Goal: Task Accomplishment & Management: Use online tool/utility

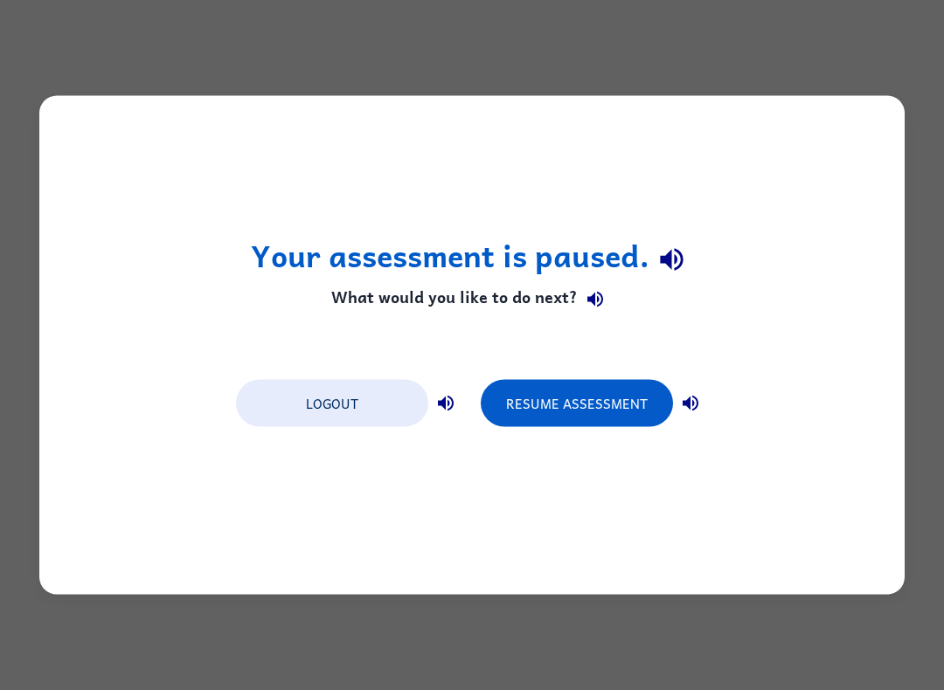
click at [591, 382] on button "Resume Assessment" at bounding box center [577, 403] width 192 height 47
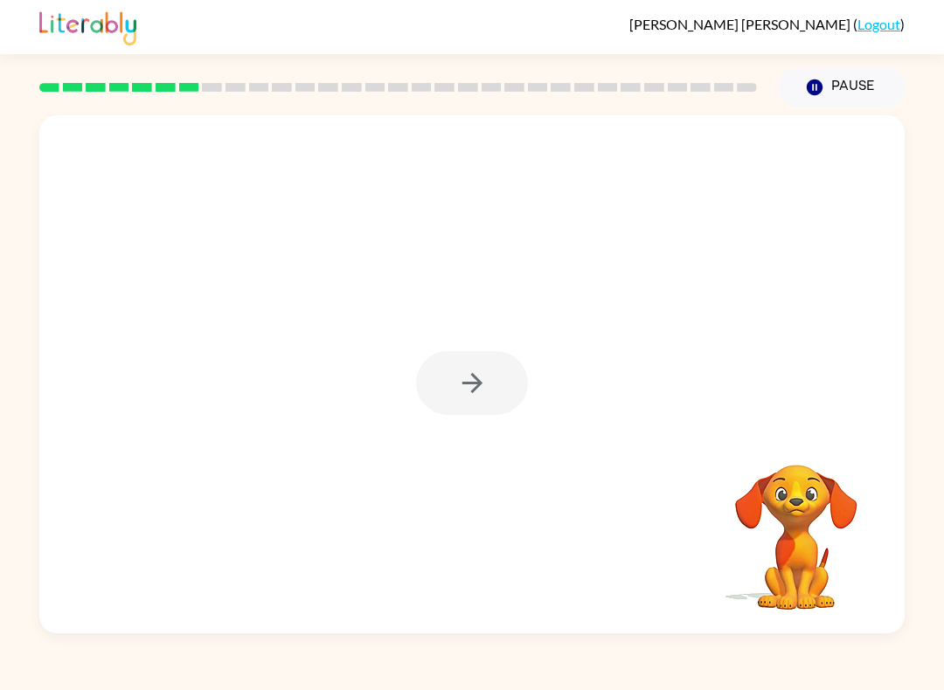
click at [560, 81] on div at bounding box center [398, 87] width 738 height 61
click at [829, 574] on video "Your browser must support playing .mp4 files to use Literably. Please try using…" at bounding box center [796, 525] width 175 height 175
click at [484, 339] on div at bounding box center [471, 374] width 865 height 518
click at [469, 361] on button "button" at bounding box center [472, 383] width 112 height 64
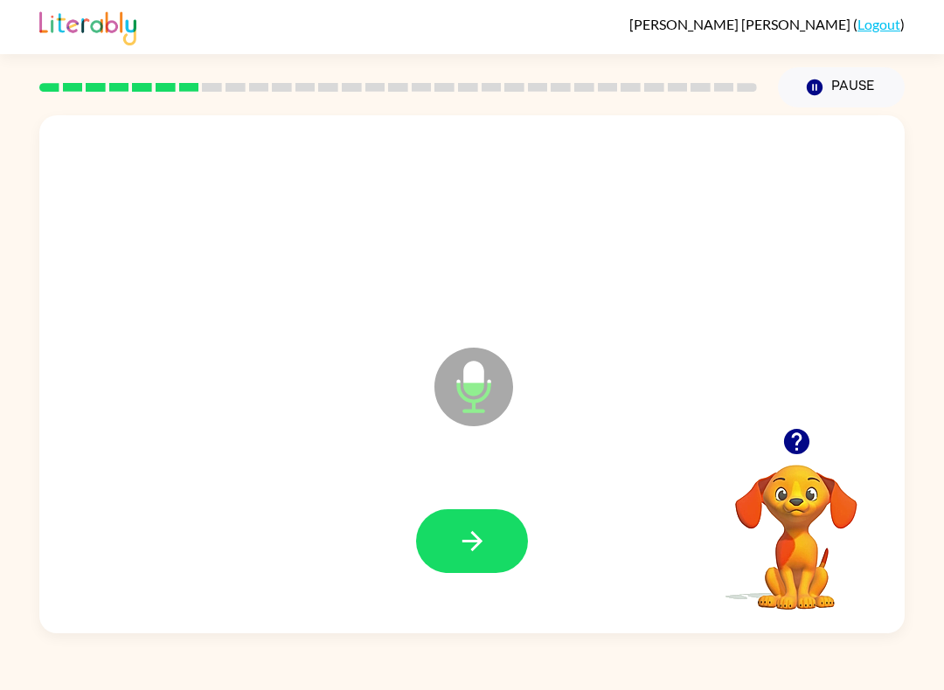
click at [480, 550] on icon "button" at bounding box center [472, 541] width 31 height 31
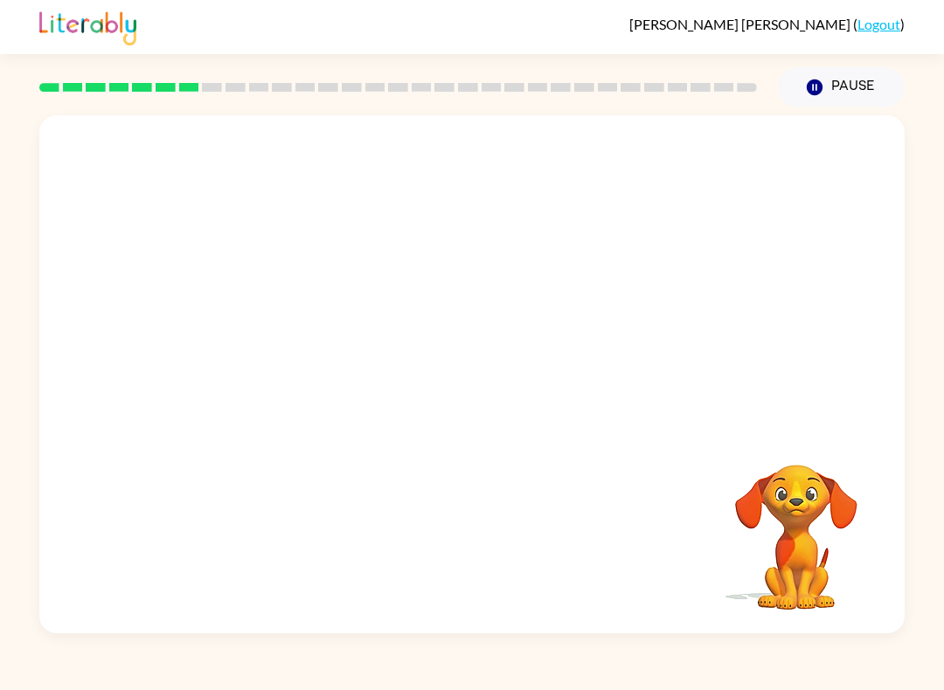
click at [846, 78] on button "Pause Pause" at bounding box center [841, 87] width 127 height 40
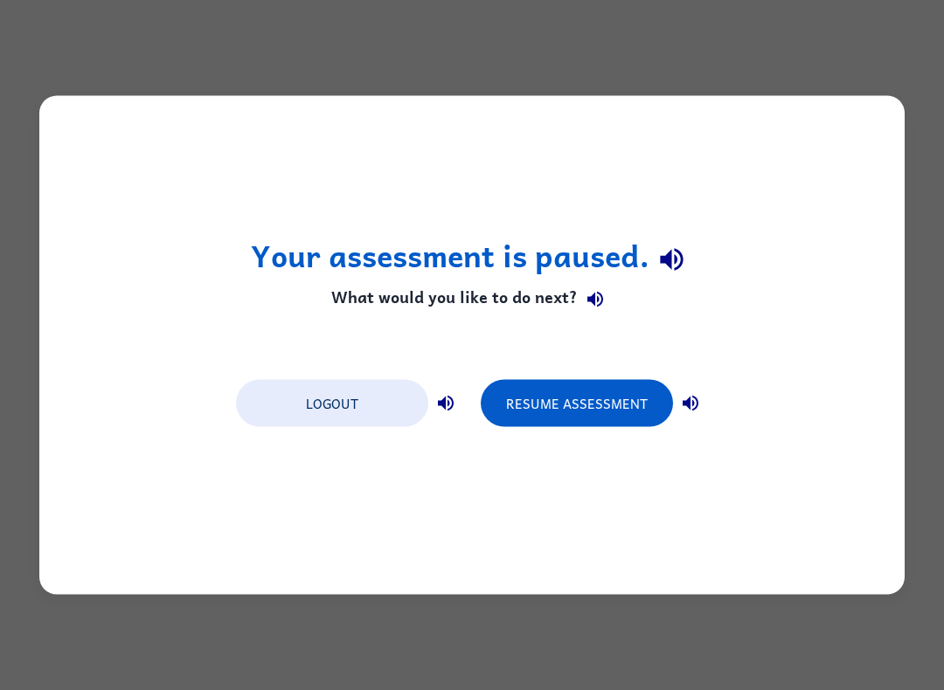
click at [636, 414] on button "Resume Assessment" at bounding box center [577, 403] width 192 height 47
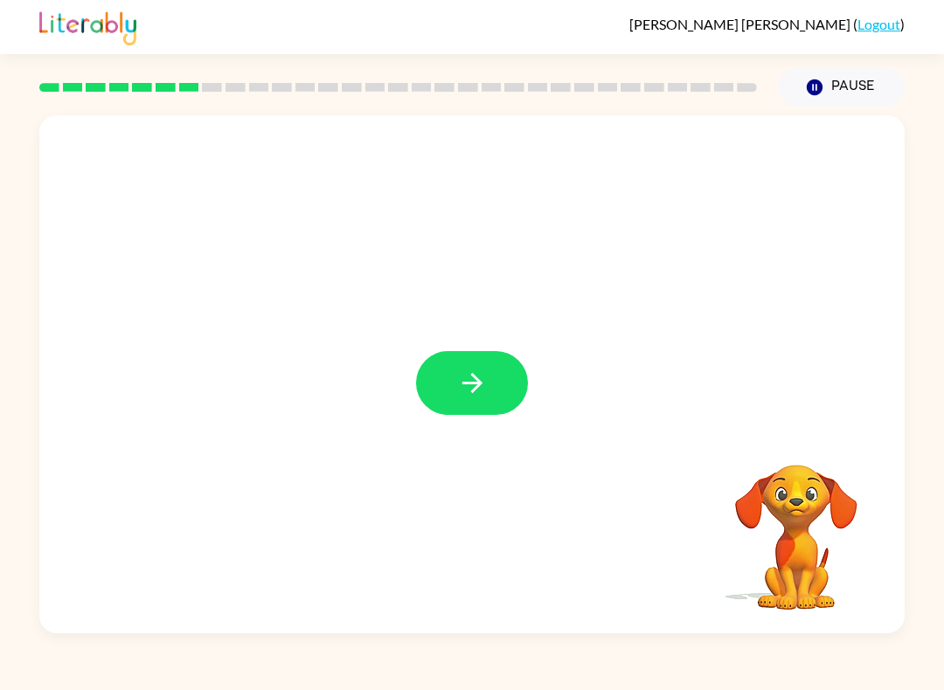
click at [486, 405] on button "button" at bounding box center [472, 383] width 112 height 64
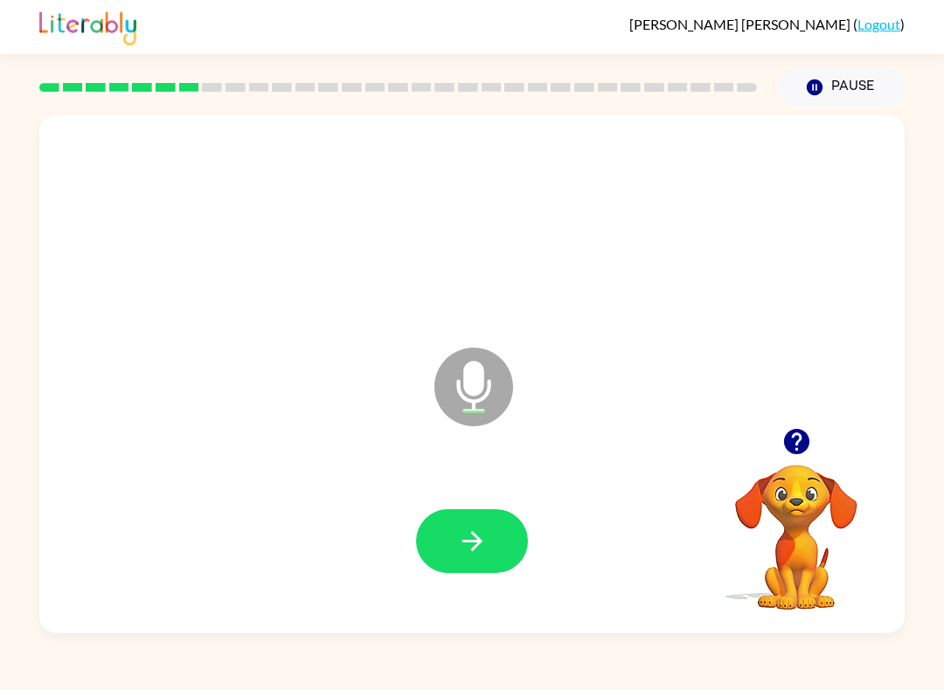
click at [488, 500] on div at bounding box center [472, 541] width 830 height 149
click at [404, 539] on div at bounding box center [472, 541] width 830 height 149
click at [439, 518] on button "button" at bounding box center [472, 541] width 112 height 64
click at [505, 552] on button "button" at bounding box center [472, 541] width 112 height 64
click at [361, 616] on div at bounding box center [472, 541] width 830 height 149
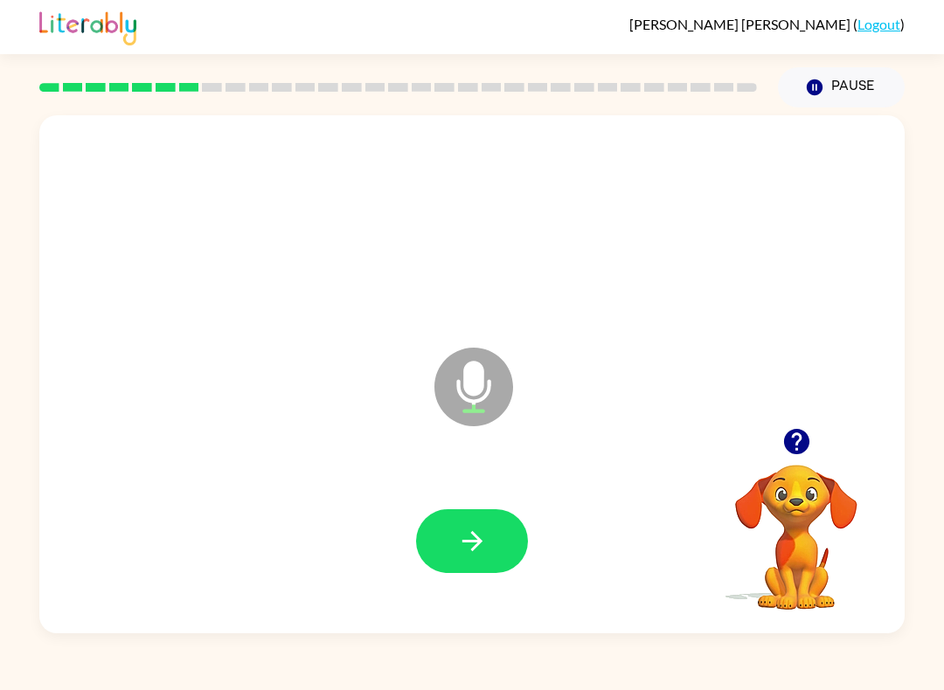
click at [781, 442] on icon "button" at bounding box center [796, 441] width 31 height 31
click at [489, 527] on button "button" at bounding box center [472, 541] width 112 height 64
click at [494, 543] on button "button" at bounding box center [472, 541] width 112 height 64
click at [522, 558] on button "button" at bounding box center [472, 541] width 112 height 64
click at [477, 571] on button "button" at bounding box center [472, 541] width 112 height 64
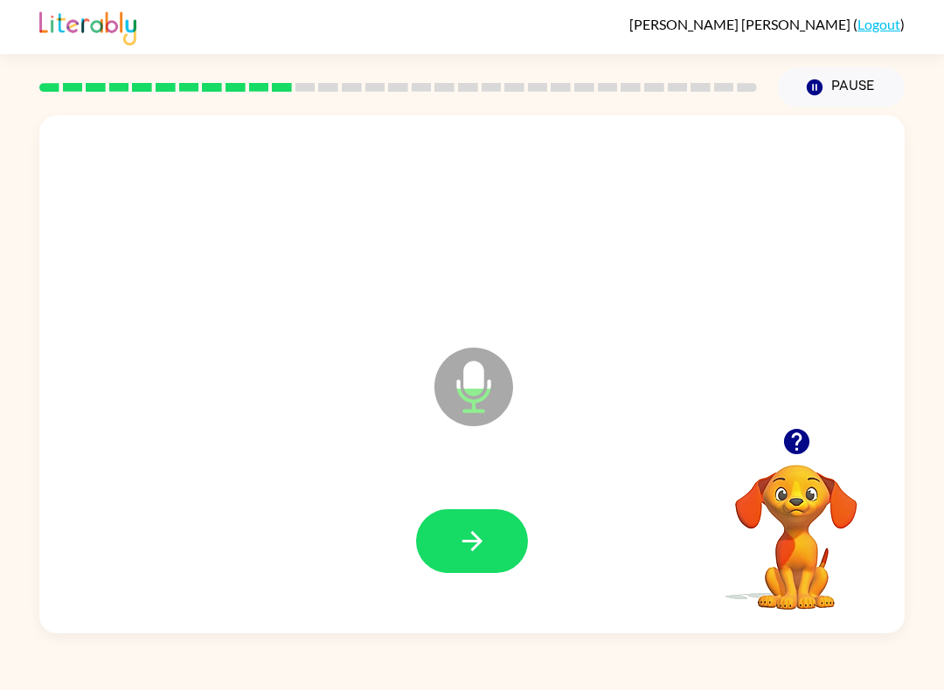
click at [504, 542] on button "button" at bounding box center [472, 541] width 112 height 64
click at [490, 537] on button "button" at bounding box center [472, 541] width 112 height 64
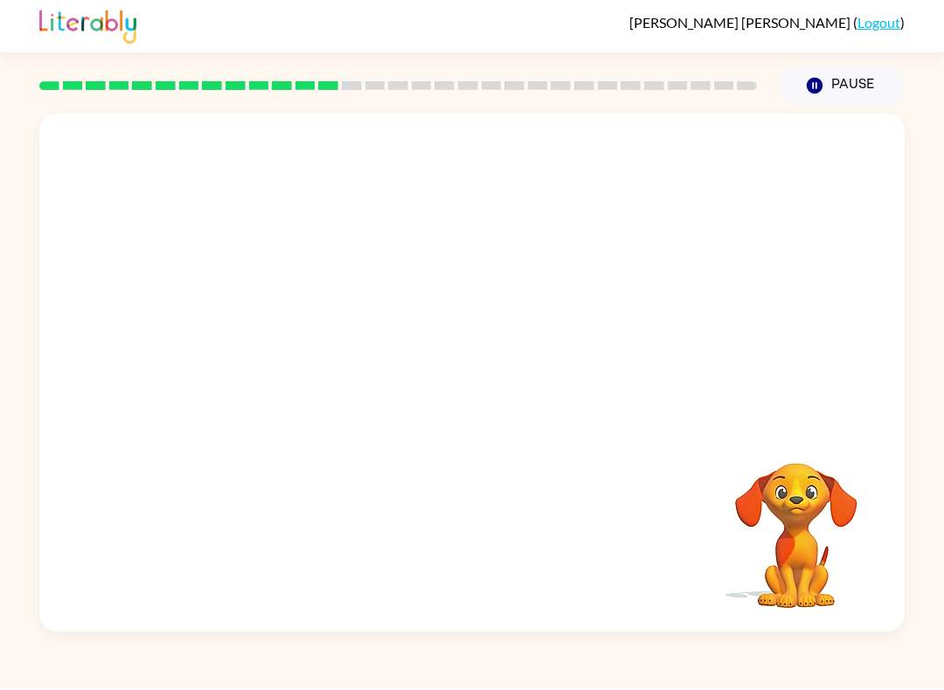
click at [417, 434] on div at bounding box center [471, 374] width 865 height 518
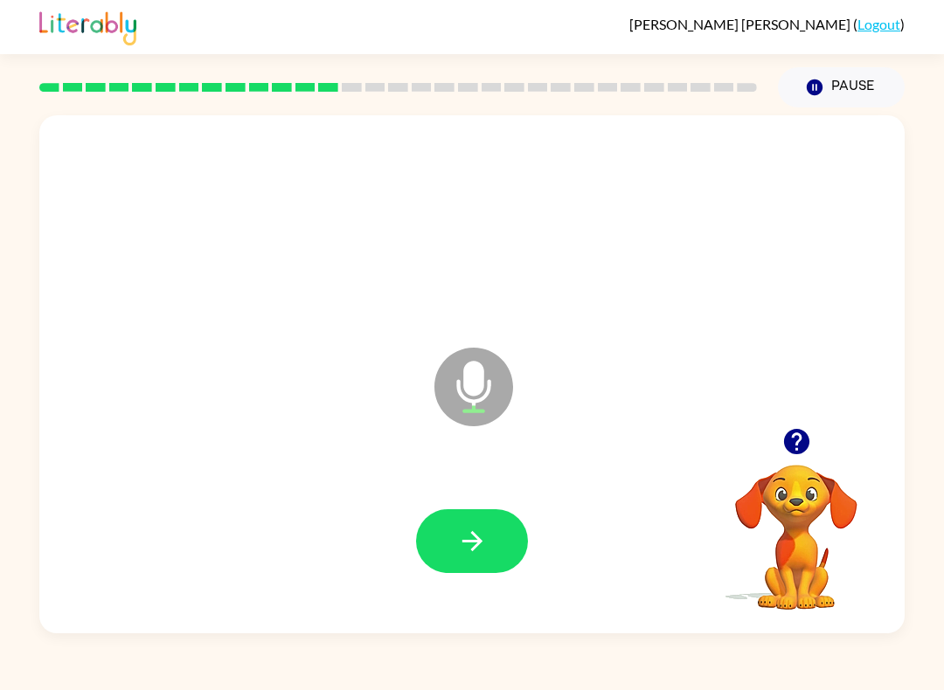
click at [483, 542] on icon "button" at bounding box center [472, 541] width 31 height 31
click at [465, 538] on icon "button" at bounding box center [472, 541] width 31 height 31
click at [474, 510] on button "button" at bounding box center [472, 541] width 112 height 64
click at [472, 586] on div at bounding box center [472, 541] width 830 height 149
click at [485, 538] on icon "button" at bounding box center [472, 541] width 31 height 31
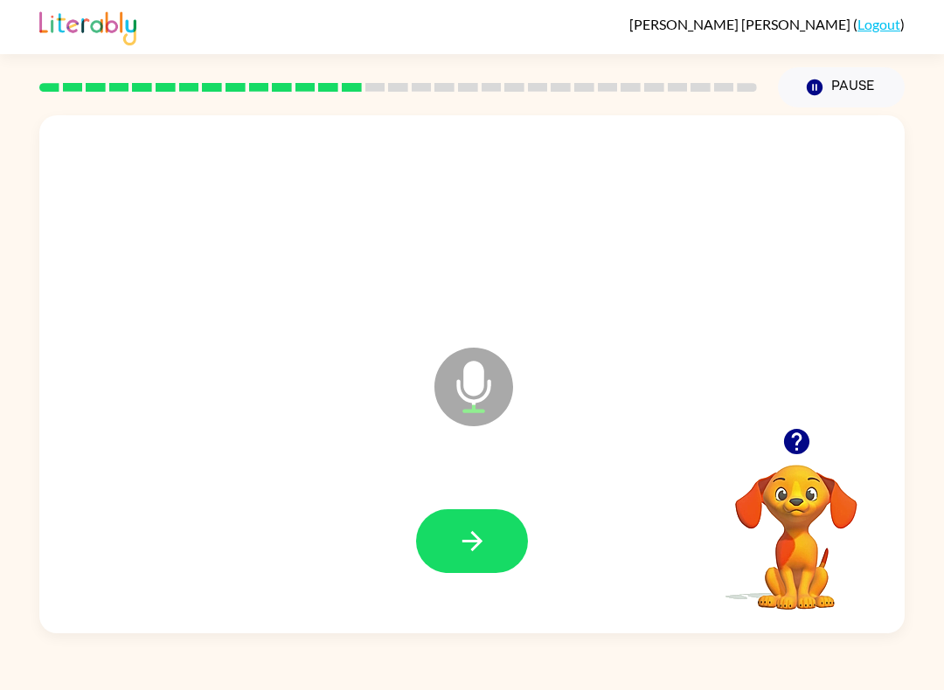
click at [475, 527] on icon "button" at bounding box center [472, 541] width 31 height 31
click at [491, 542] on button "button" at bounding box center [472, 541] width 112 height 64
click at [492, 531] on button "button" at bounding box center [472, 541] width 112 height 64
click at [445, 411] on icon at bounding box center [473, 387] width 79 height 79
click at [491, 550] on button "button" at bounding box center [472, 541] width 112 height 64
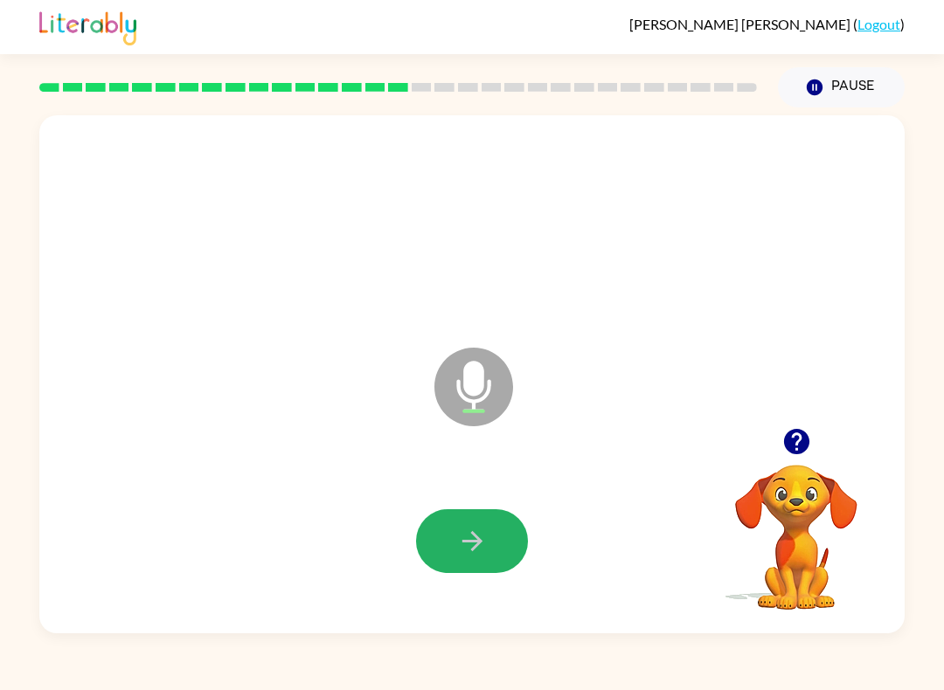
click at [502, 535] on button "button" at bounding box center [472, 541] width 112 height 64
click at [503, 537] on button "button" at bounding box center [472, 541] width 112 height 64
click at [490, 532] on button "button" at bounding box center [472, 541] width 112 height 64
click at [469, 537] on icon "button" at bounding box center [472, 541] width 31 height 31
click at [477, 534] on icon "button" at bounding box center [472, 541] width 31 height 31
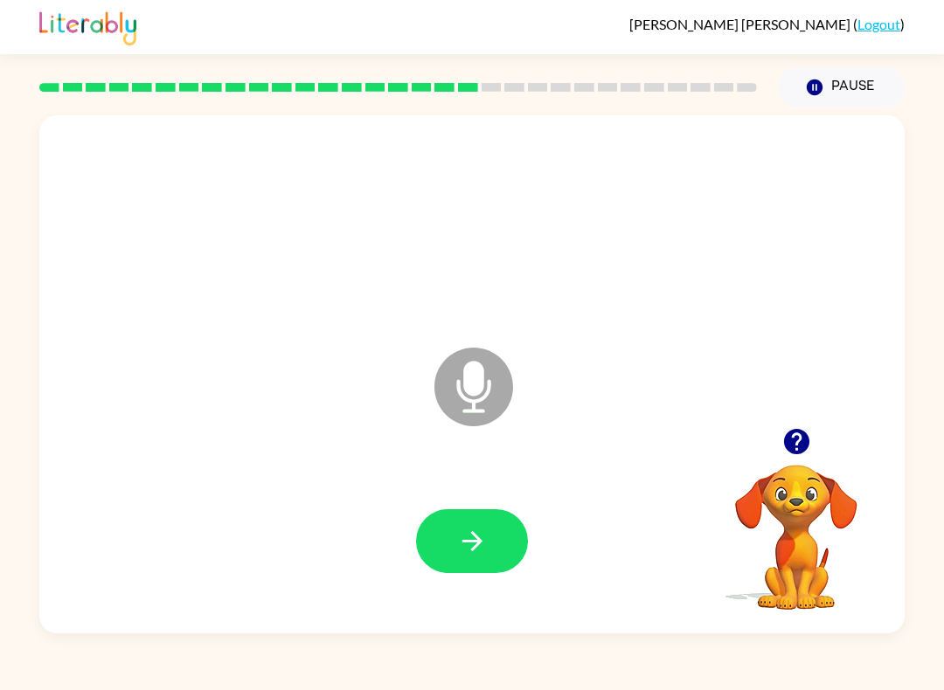
click at [499, 535] on button "button" at bounding box center [472, 541] width 112 height 64
click at [483, 533] on icon "button" at bounding box center [472, 541] width 31 height 31
click at [453, 561] on button "button" at bounding box center [472, 541] width 112 height 64
click at [471, 532] on icon "button" at bounding box center [472, 541] width 31 height 31
click at [492, 511] on button "button" at bounding box center [472, 541] width 112 height 64
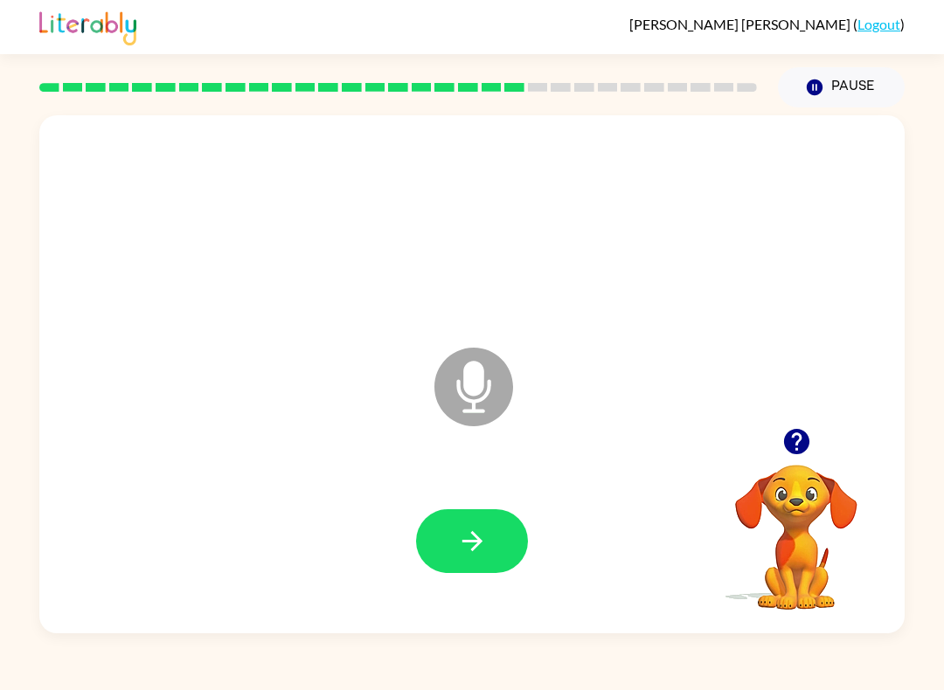
click at [469, 530] on icon "button" at bounding box center [472, 541] width 31 height 31
click at [803, 443] on icon "button" at bounding box center [795, 441] width 25 height 25
click at [469, 564] on button "button" at bounding box center [472, 541] width 112 height 64
click at [428, 529] on button "button" at bounding box center [472, 541] width 112 height 64
click at [431, 558] on button "button" at bounding box center [472, 541] width 112 height 64
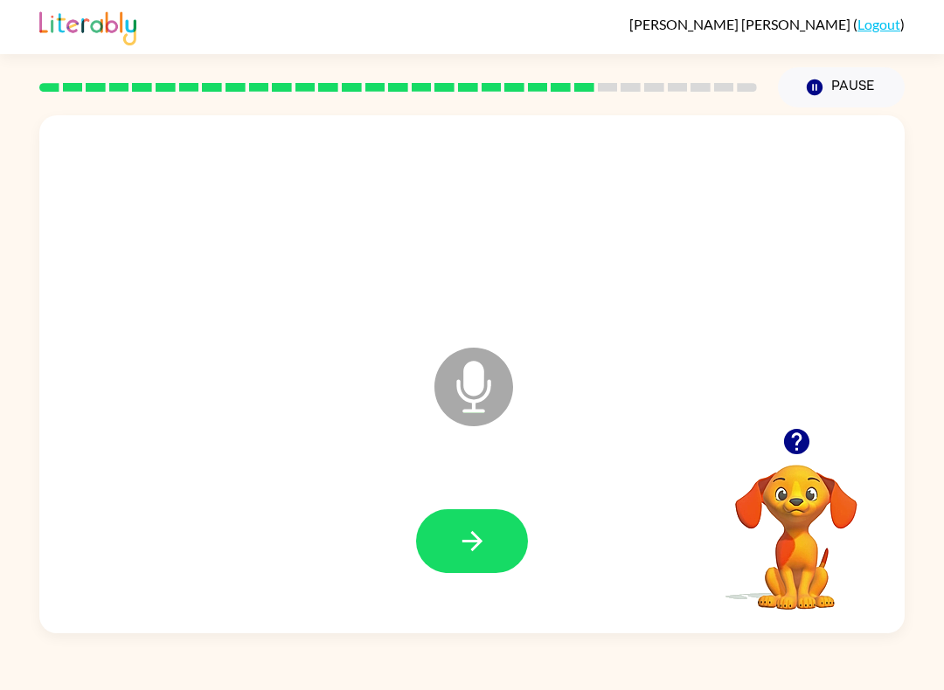
click at [451, 540] on button "button" at bounding box center [472, 541] width 112 height 64
click at [438, 543] on button "button" at bounding box center [472, 541] width 112 height 64
click at [448, 546] on button "button" at bounding box center [472, 541] width 112 height 64
click at [496, 552] on button "button" at bounding box center [472, 541] width 112 height 64
click at [518, 518] on div at bounding box center [472, 541] width 112 height 64
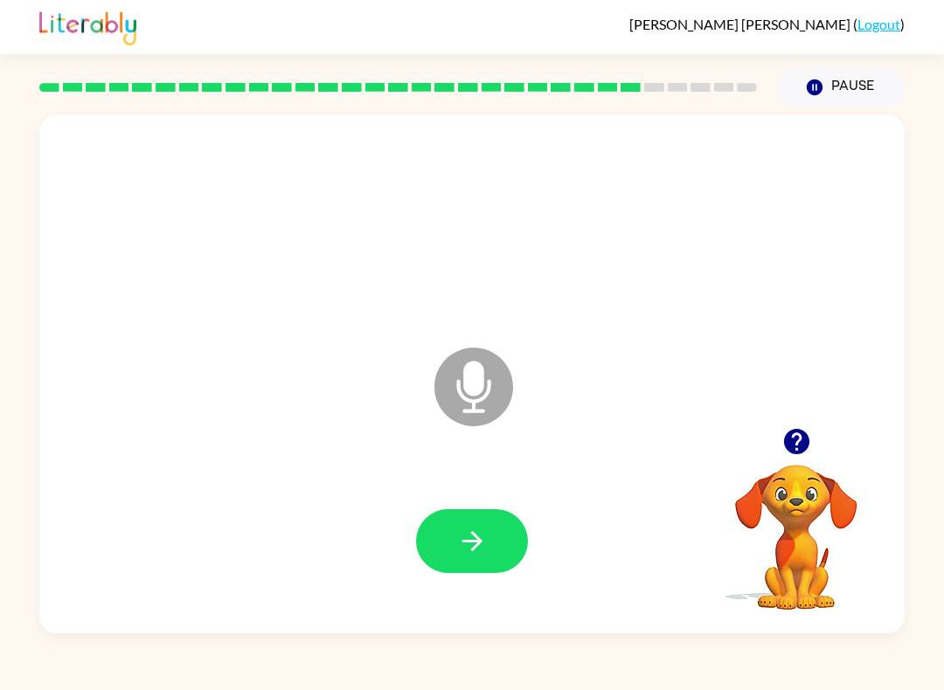
click at [450, 560] on button "button" at bounding box center [472, 541] width 112 height 64
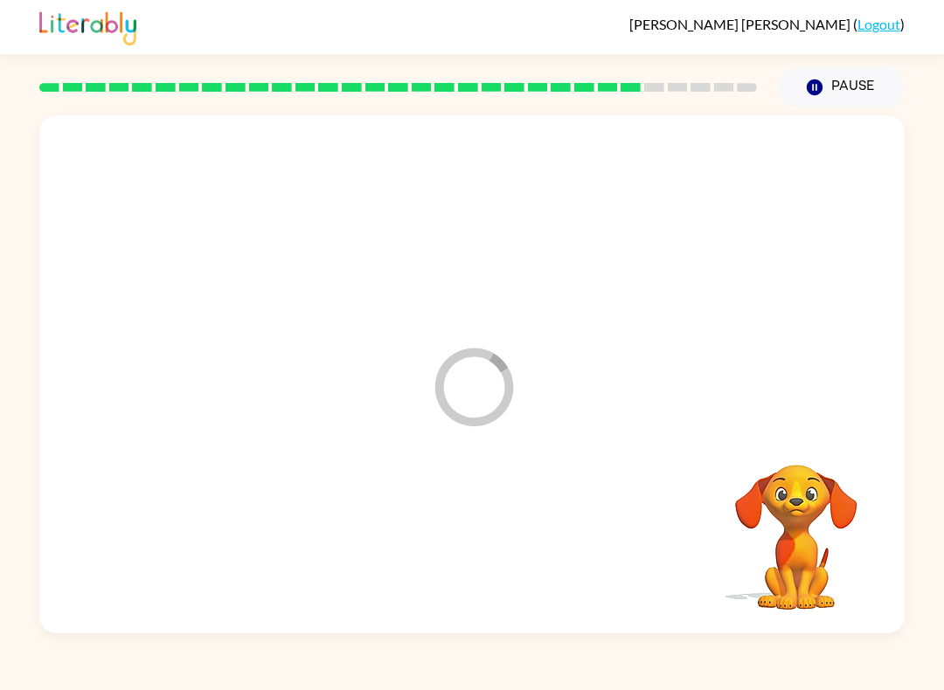
click at [449, 559] on div at bounding box center [472, 541] width 830 height 149
click at [479, 543] on div at bounding box center [472, 541] width 830 height 149
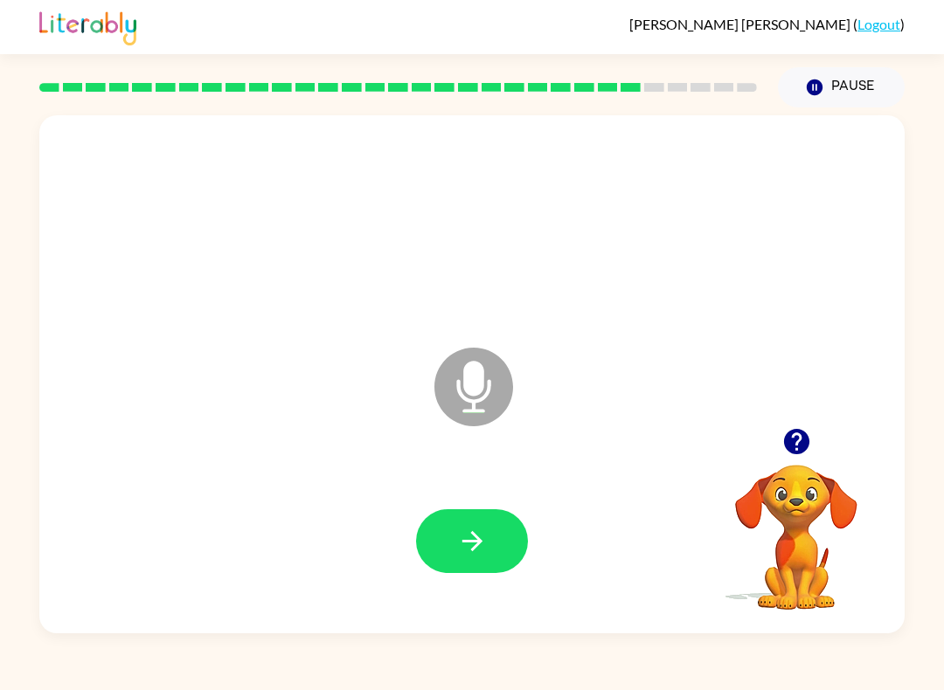
click at [501, 512] on button "button" at bounding box center [472, 541] width 112 height 64
click at [491, 536] on button "button" at bounding box center [472, 541] width 112 height 64
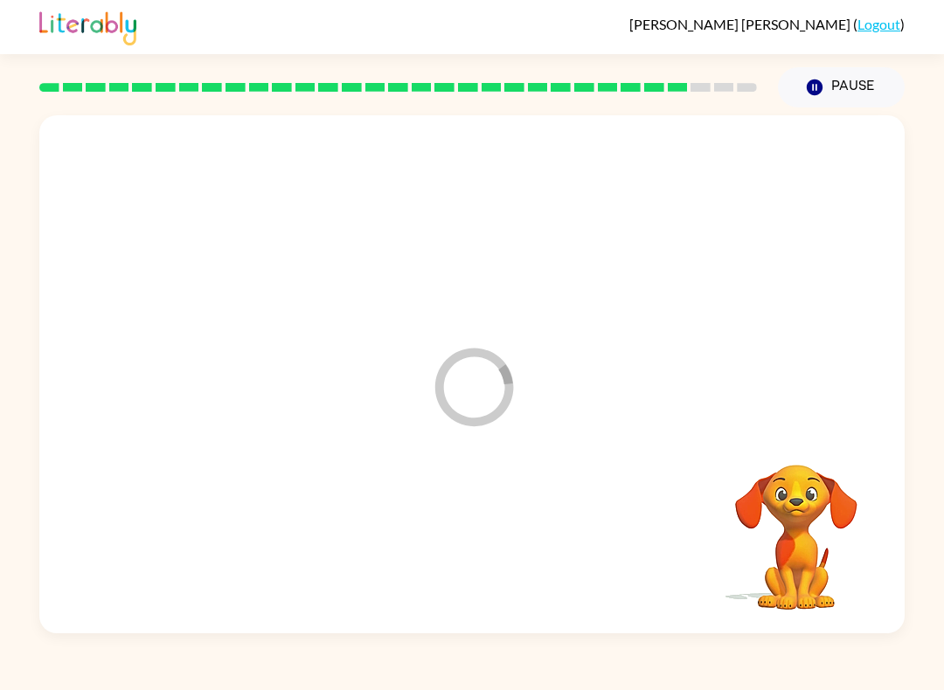
click at [474, 541] on div at bounding box center [472, 541] width 830 height 149
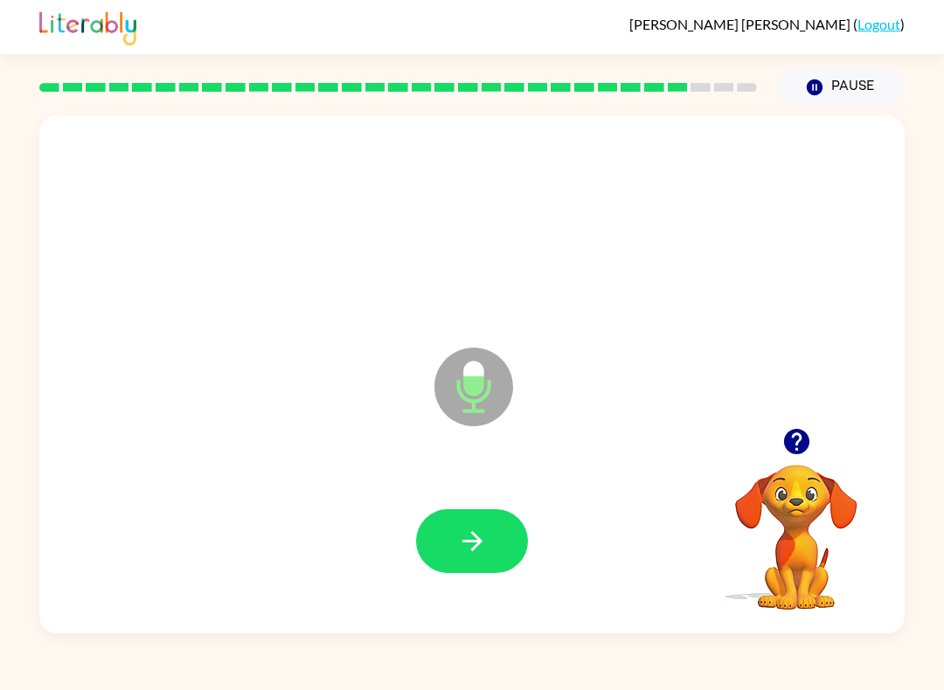
click at [486, 552] on icon "button" at bounding box center [472, 541] width 31 height 31
click at [489, 553] on button "button" at bounding box center [472, 541] width 112 height 64
click at [488, 571] on button "button" at bounding box center [472, 541] width 112 height 64
click at [495, 536] on button "button" at bounding box center [472, 541] width 112 height 64
